Goal: Understand process/instructions

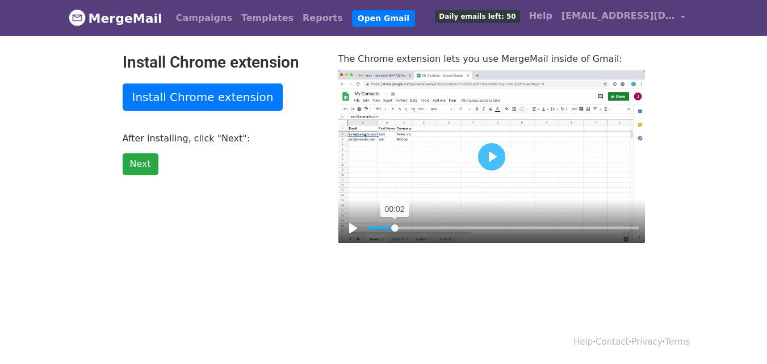
click at [395, 227] on input "Seek" at bounding box center [503, 228] width 271 height 11
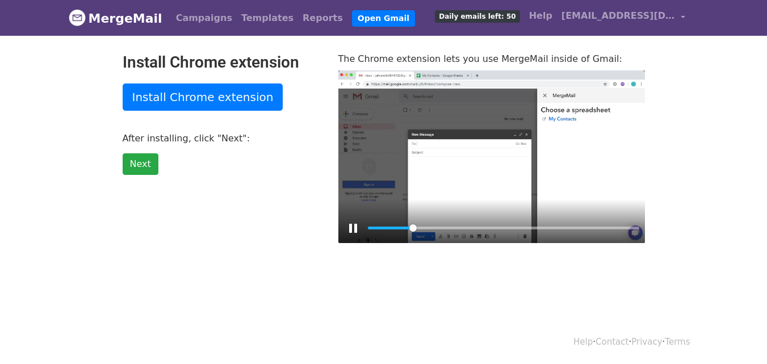
click at [366, 225] on div "Pause Play % buffered 00:00" at bounding box center [491, 221] width 307 height 44
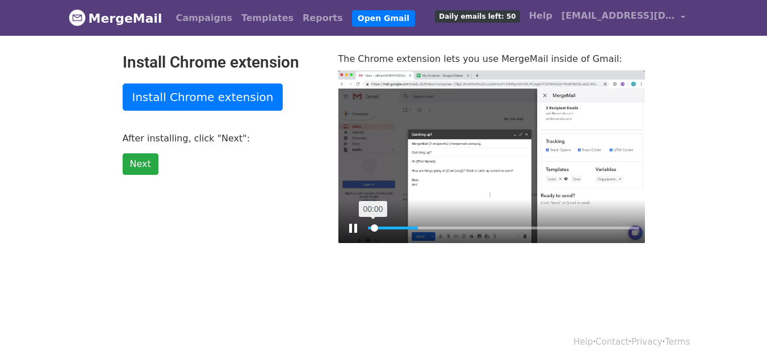
click at [374, 225] on input "Seek" at bounding box center [503, 228] width 271 height 11
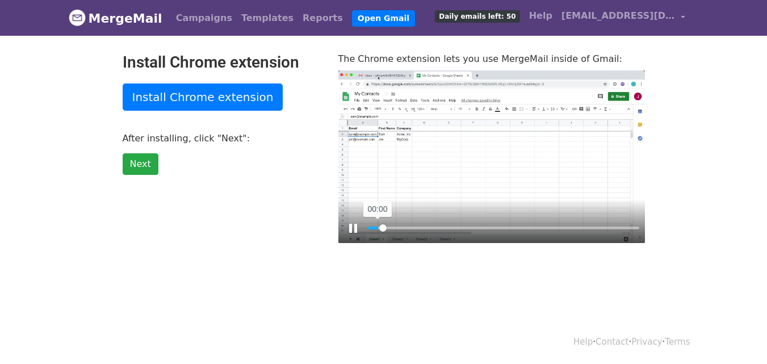
click at [378, 225] on input "Seek" at bounding box center [503, 228] width 271 height 11
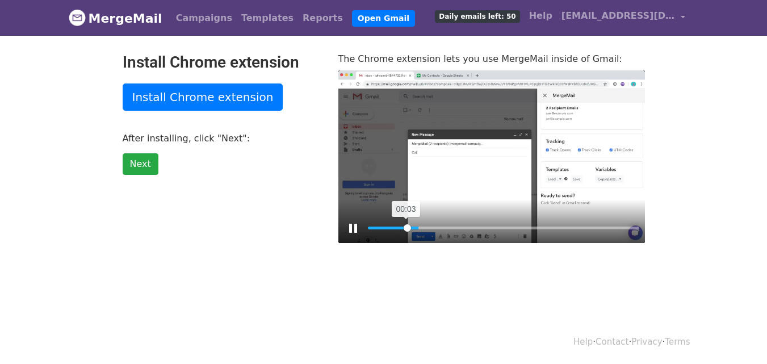
click at [407, 225] on input "Seek" at bounding box center [503, 228] width 271 height 11
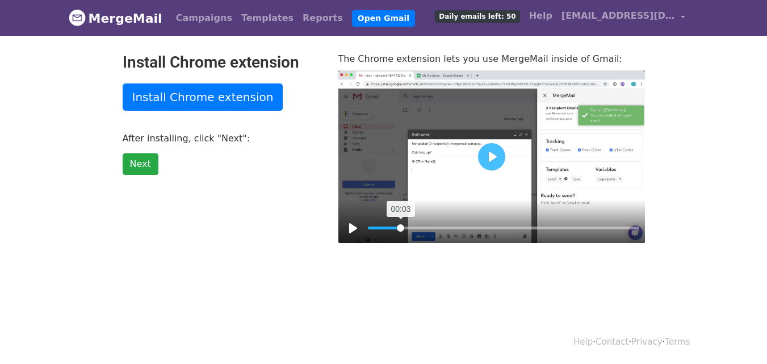
click at [401, 225] on input "Seek" at bounding box center [503, 228] width 271 height 11
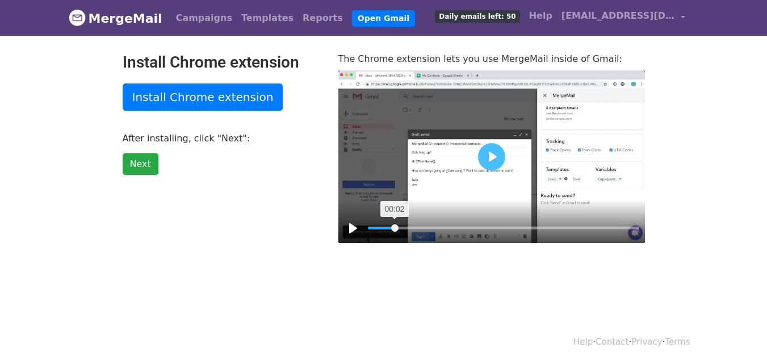
click at [395, 225] on input "Seek" at bounding box center [503, 228] width 271 height 11
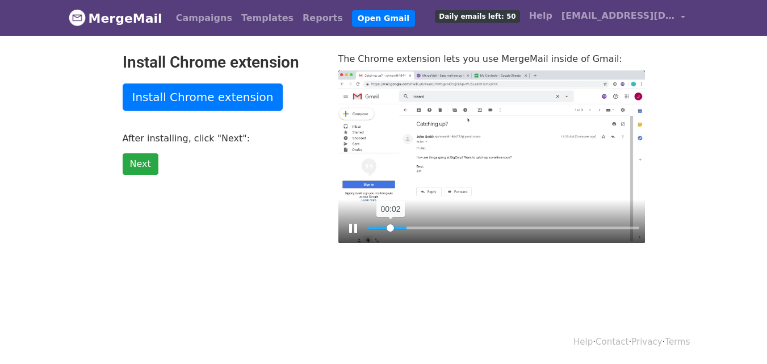
click at [391, 225] on input "Seek" at bounding box center [503, 228] width 271 height 11
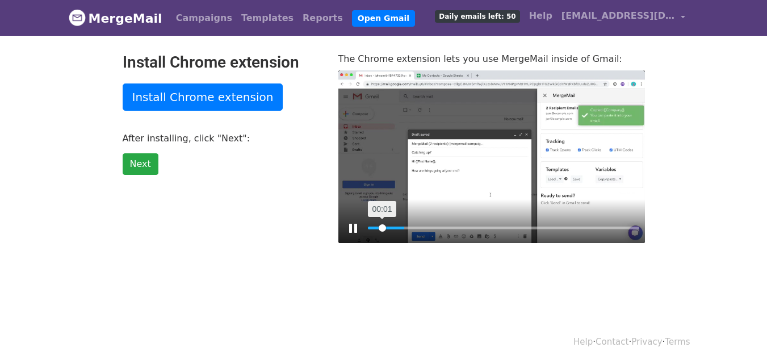
click at [382, 227] on input "Seek" at bounding box center [503, 228] width 271 height 11
click at [379, 227] on input "Seek" at bounding box center [503, 228] width 271 height 11
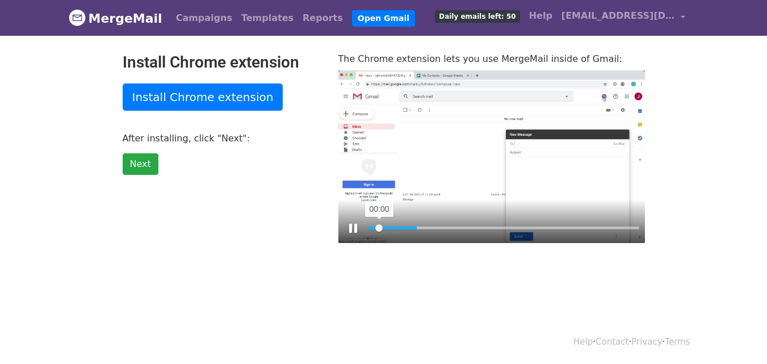
click at [379, 227] on input "Seek" at bounding box center [503, 228] width 271 height 11
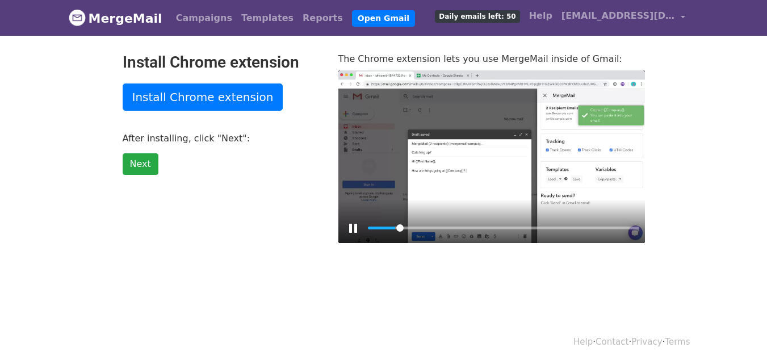
click at [414, 151] on div at bounding box center [491, 156] width 307 height 173
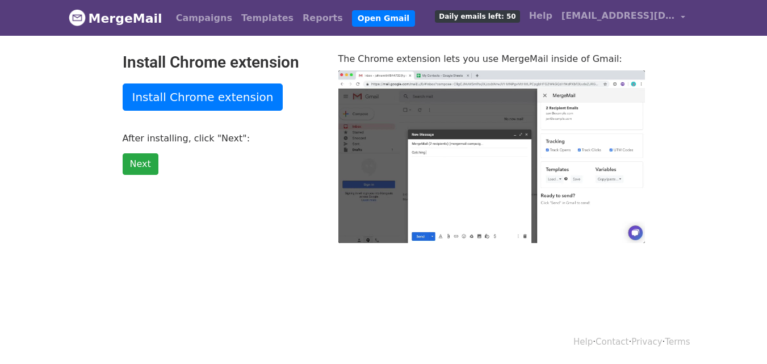
click at [414, 151] on div at bounding box center [491, 156] width 307 height 173
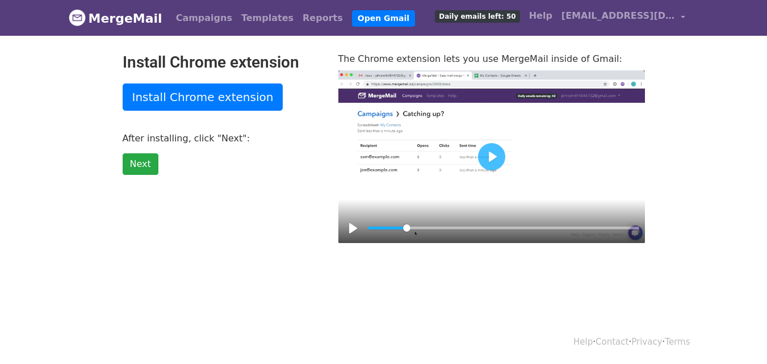
click at [414, 151] on div at bounding box center [491, 156] width 307 height 173
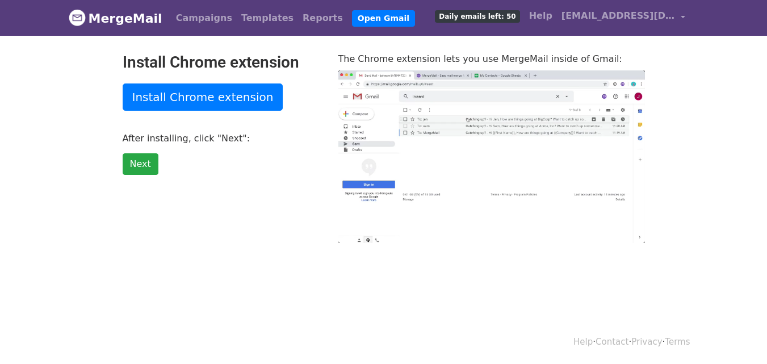
click at [414, 151] on div at bounding box center [491, 156] width 307 height 173
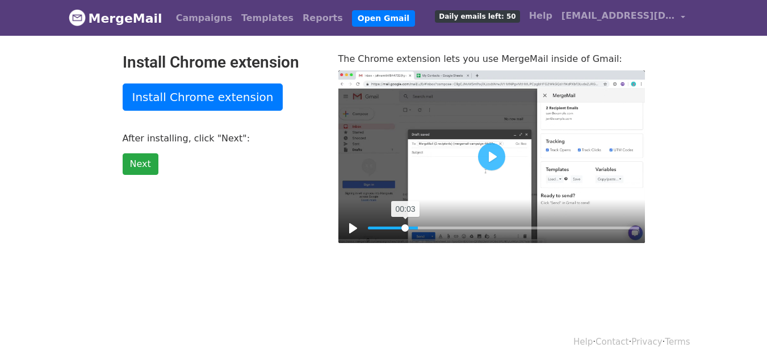
click at [405, 228] on input "Seek" at bounding box center [503, 228] width 271 height 11
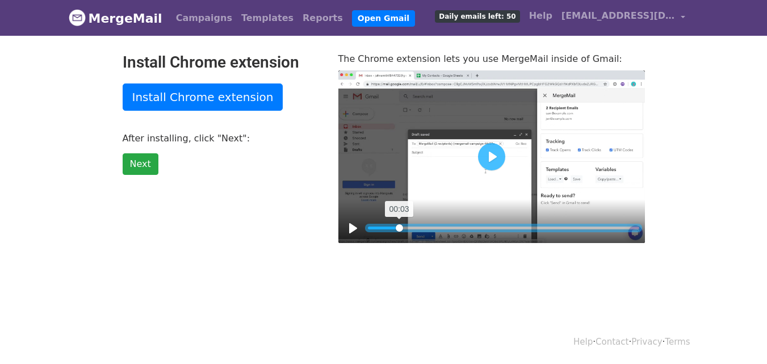
click at [399, 228] on input "Seek" at bounding box center [503, 228] width 271 height 11
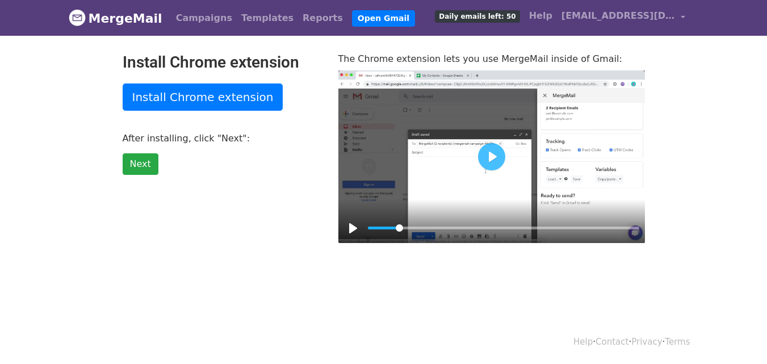
click at [430, 188] on div at bounding box center [491, 156] width 307 height 173
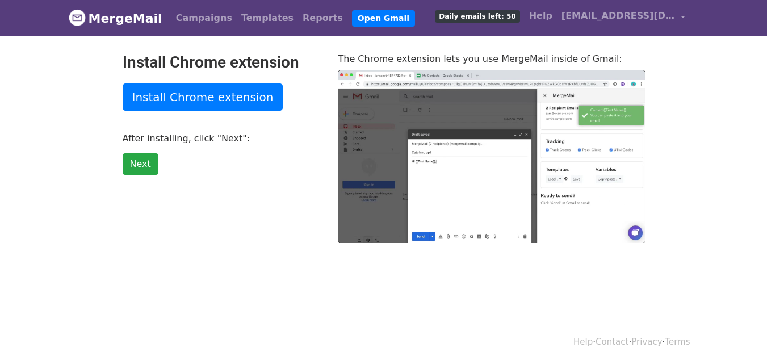
click at [430, 188] on div at bounding box center [491, 156] width 307 height 173
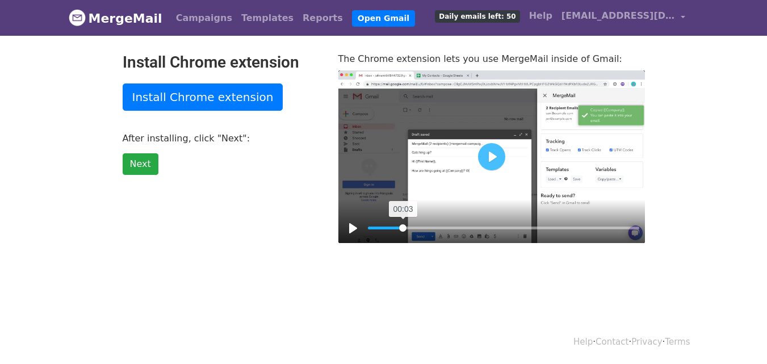
click at [403, 225] on input "Seek" at bounding box center [503, 228] width 271 height 11
click at [399, 225] on input "Seek" at bounding box center [503, 228] width 271 height 11
click at [400, 225] on input "Seek" at bounding box center [503, 228] width 271 height 11
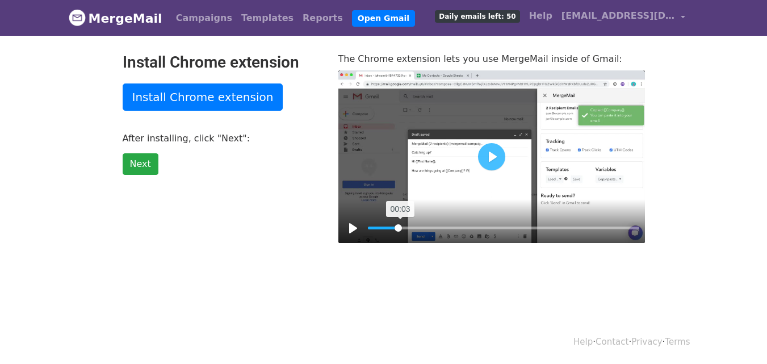
click at [401, 225] on input "Seek" at bounding box center [503, 228] width 271 height 11
click at [403, 225] on input "Seek" at bounding box center [503, 228] width 271 height 11
click at [682, 14] on link "[EMAIL_ADDRESS][DOMAIN_NAME]" at bounding box center [623, 18] width 133 height 27
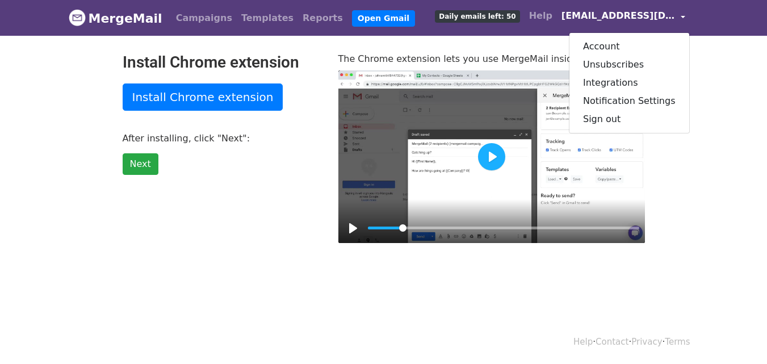
click at [491, 157] on button "Play" at bounding box center [491, 156] width 27 height 27
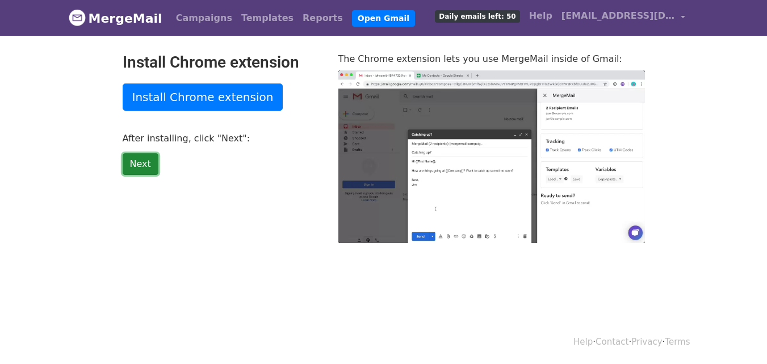
click at [141, 165] on link "Next" at bounding box center [141, 164] width 36 height 22
type input "50.49"
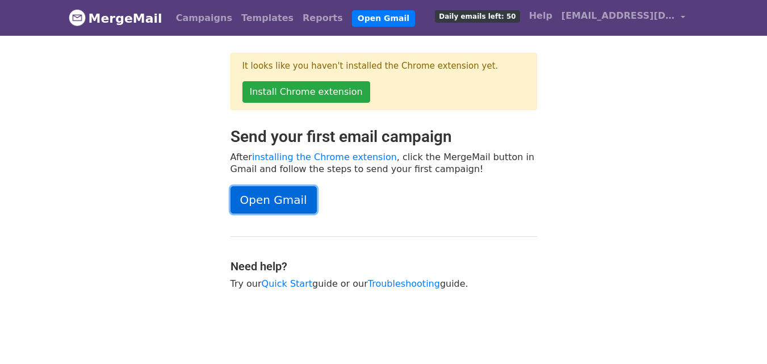
click at [274, 196] on link "Open Gmail" at bounding box center [274, 199] width 86 height 27
